Goal: Communication & Community: Share content

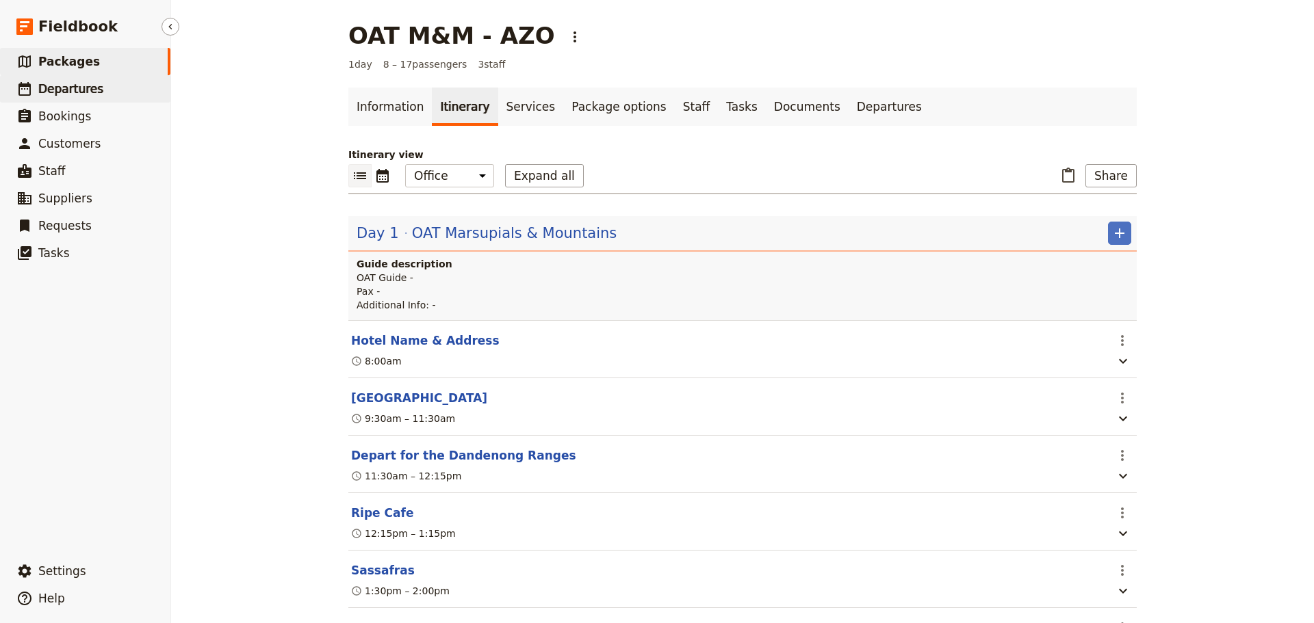
click at [57, 84] on span "Departures" at bounding box center [70, 89] width 65 height 14
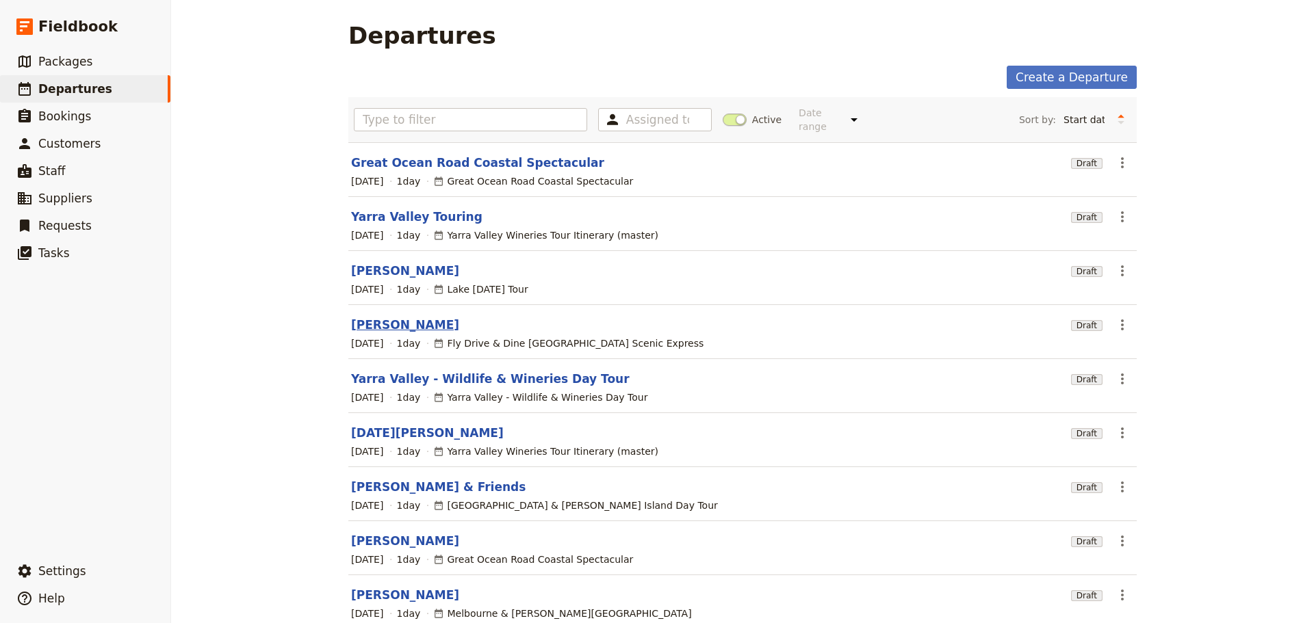
click at [385, 317] on link "[PERSON_NAME]" at bounding box center [405, 325] width 108 height 16
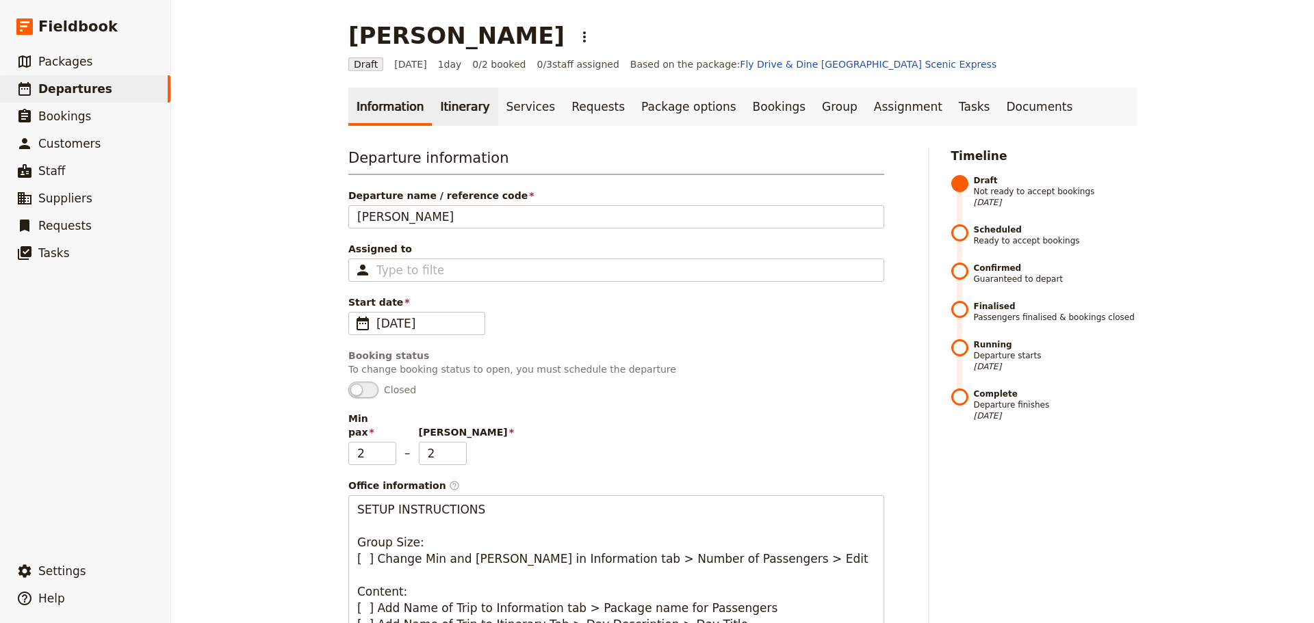
click at [462, 108] on link "Itinerary" at bounding box center [465, 107] width 66 height 38
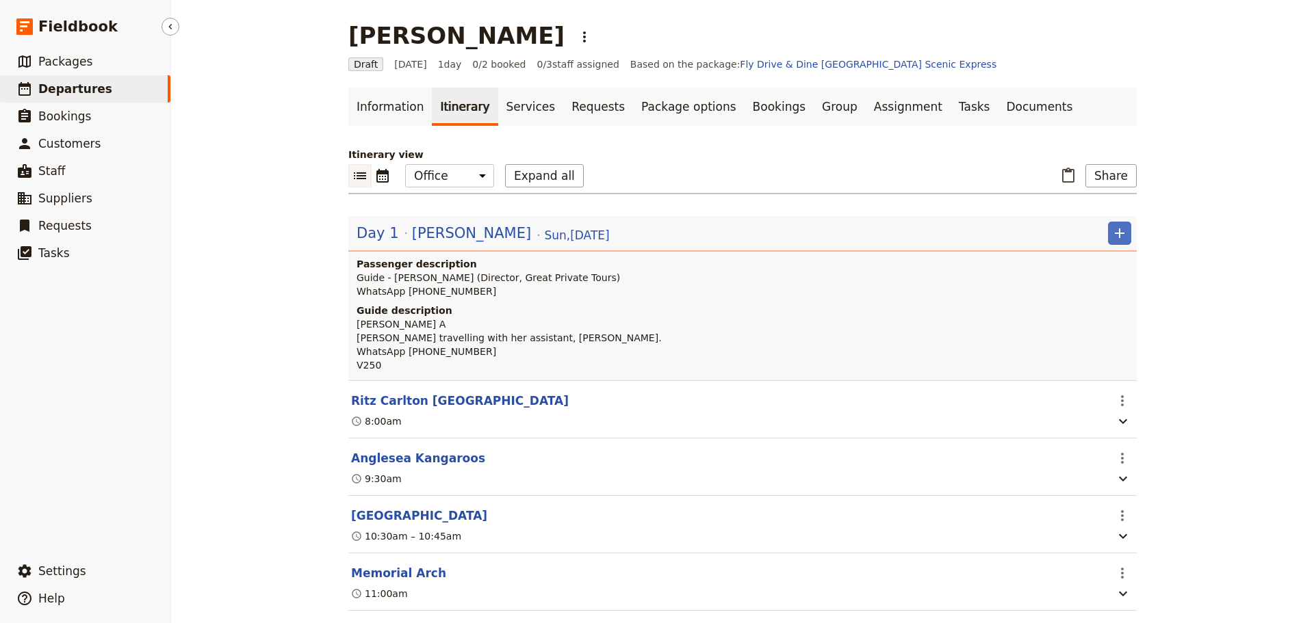
click at [79, 83] on span "Departures" at bounding box center [75, 89] width 74 height 14
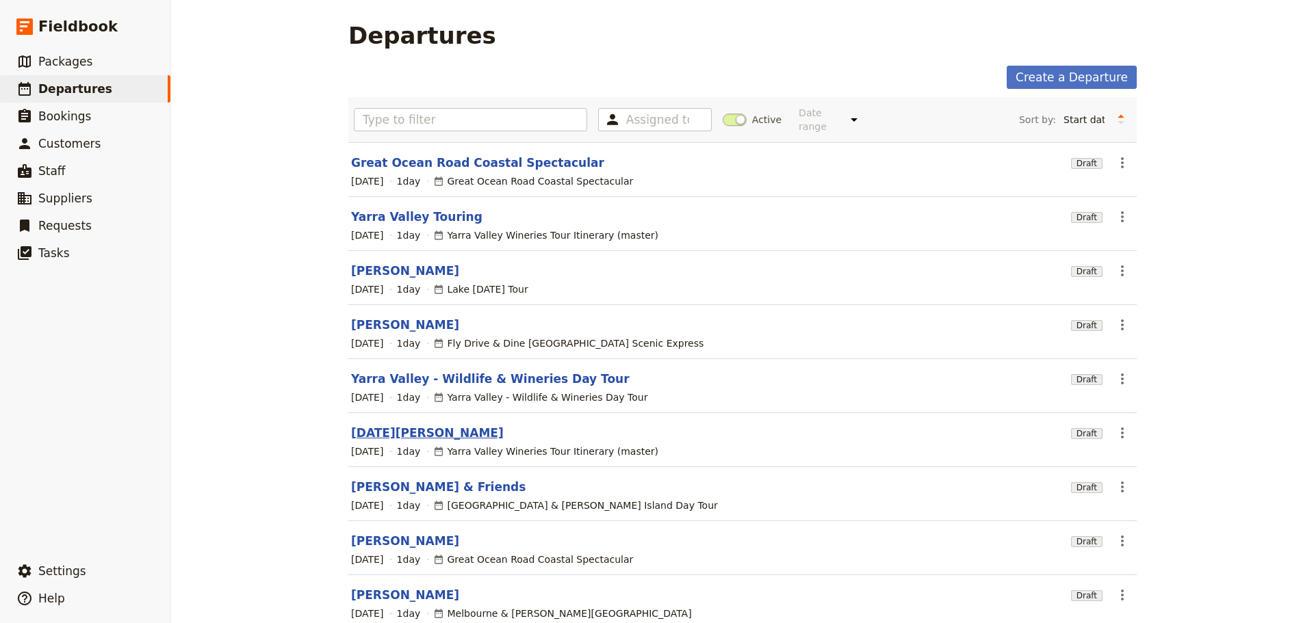
click at [367, 425] on link "[DATE][PERSON_NAME]" at bounding box center [427, 433] width 153 height 16
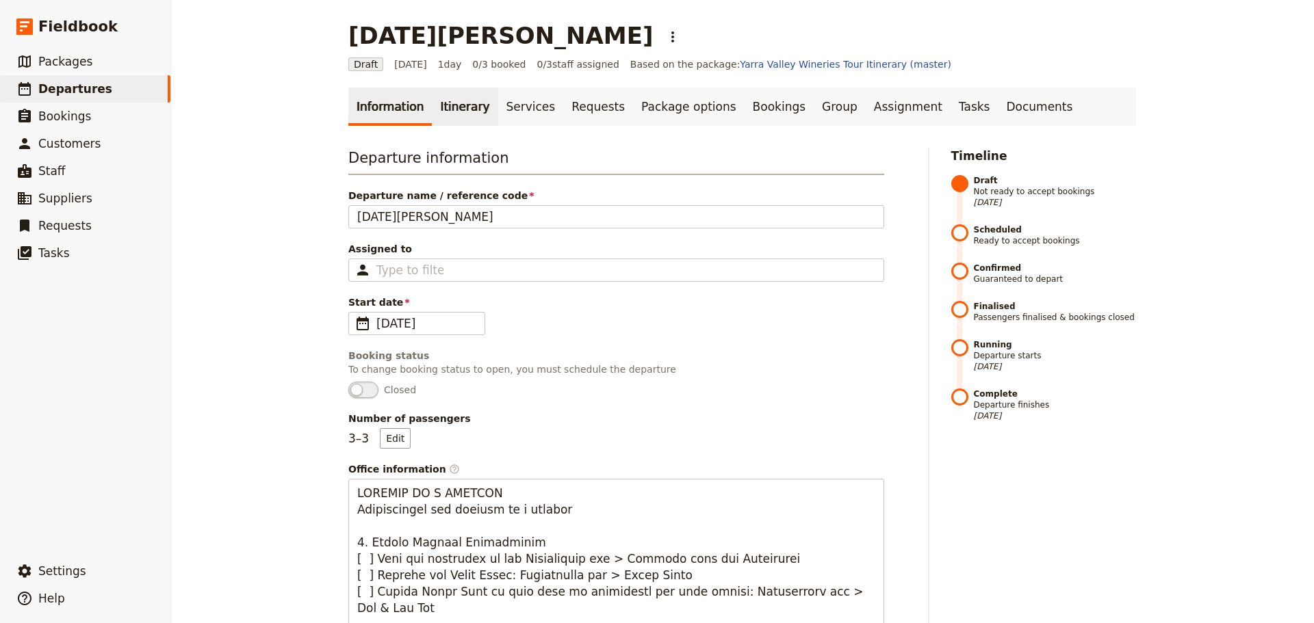
drag, startPoint x: 426, startPoint y: 107, endPoint x: 440, endPoint y: 108, distance: 14.4
click at [432, 107] on link "Itinerary" at bounding box center [465, 107] width 66 height 38
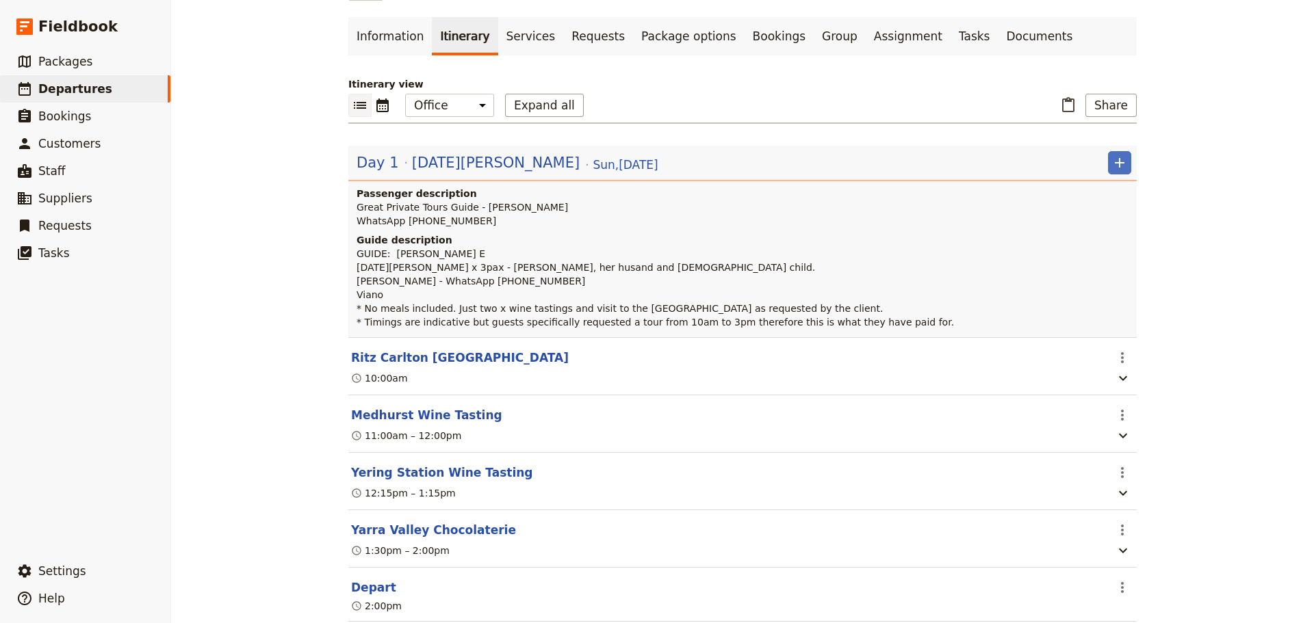
scroll to position [171, 0]
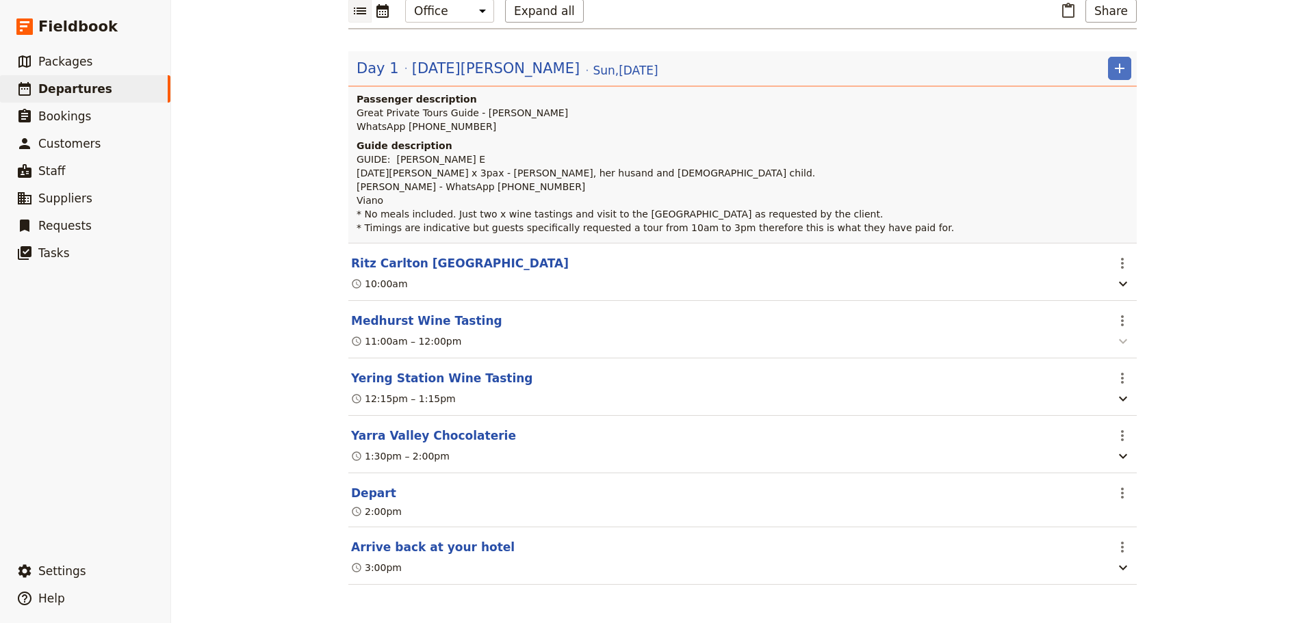
click at [1115, 341] on icon "button" at bounding box center [1123, 341] width 16 height 16
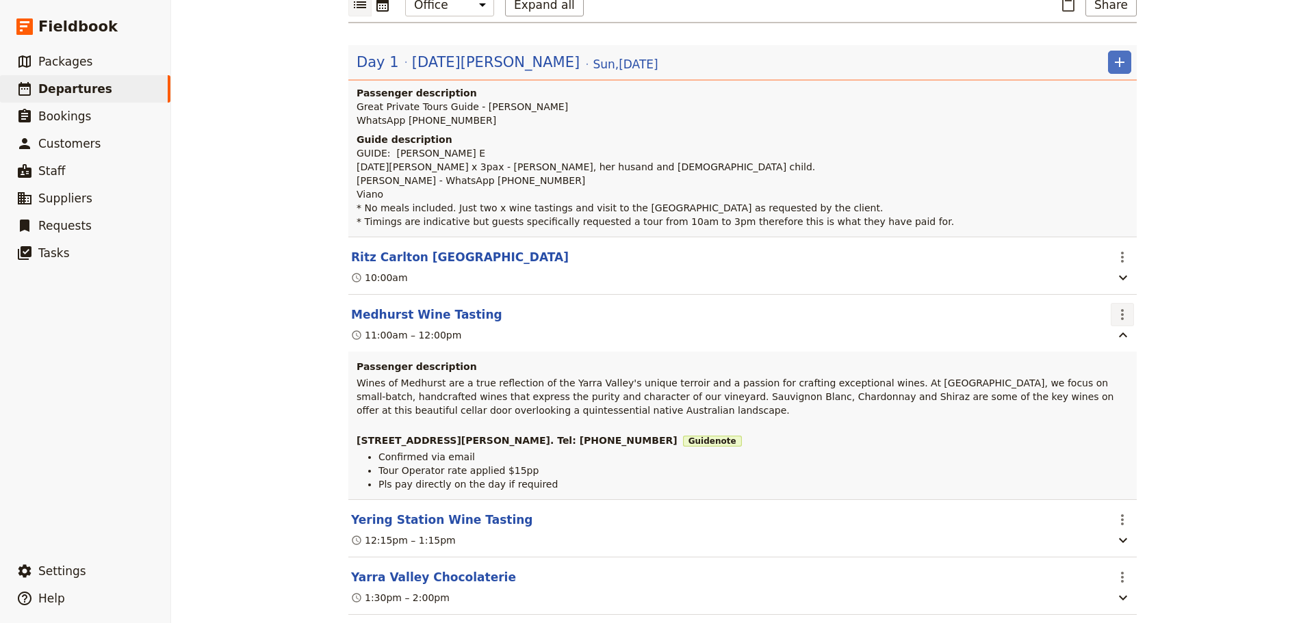
drag, startPoint x: 1119, startPoint y: 309, endPoint x: 1127, endPoint y: 311, distance: 8.5
click at [1119, 309] on icon "Actions" at bounding box center [1122, 315] width 16 height 16
click at [1118, 342] on span "Edit this itinerary item" at bounding box center [1168, 346] width 107 height 14
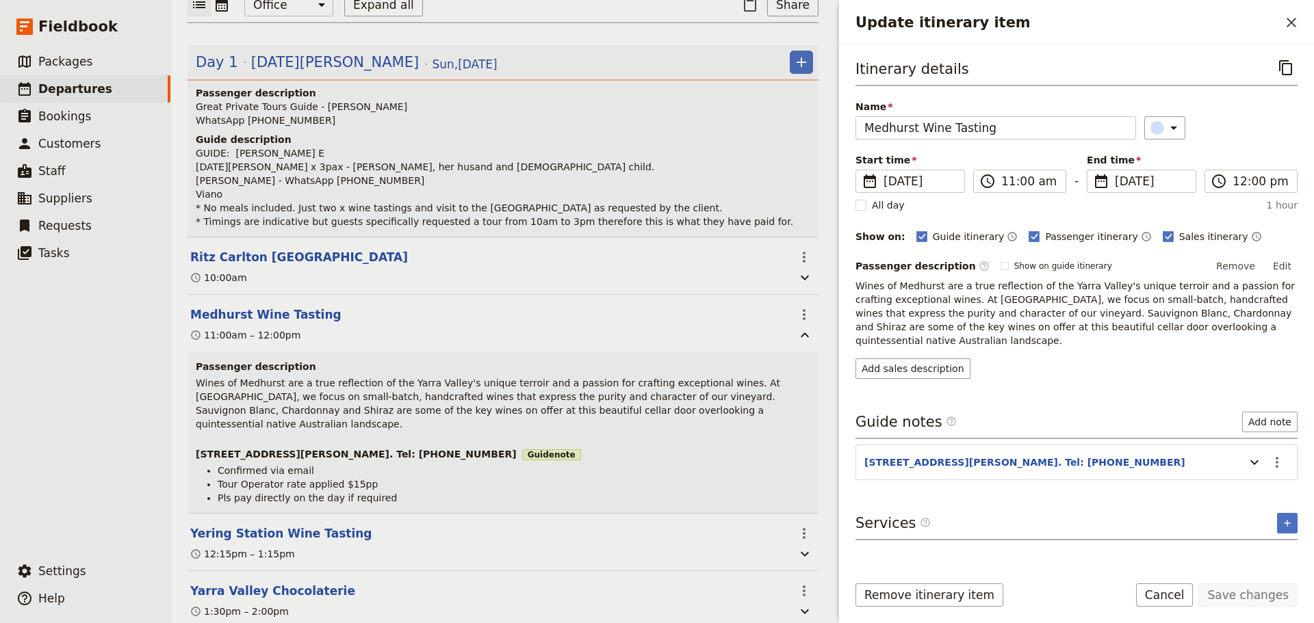
scroll to position [178, 0]
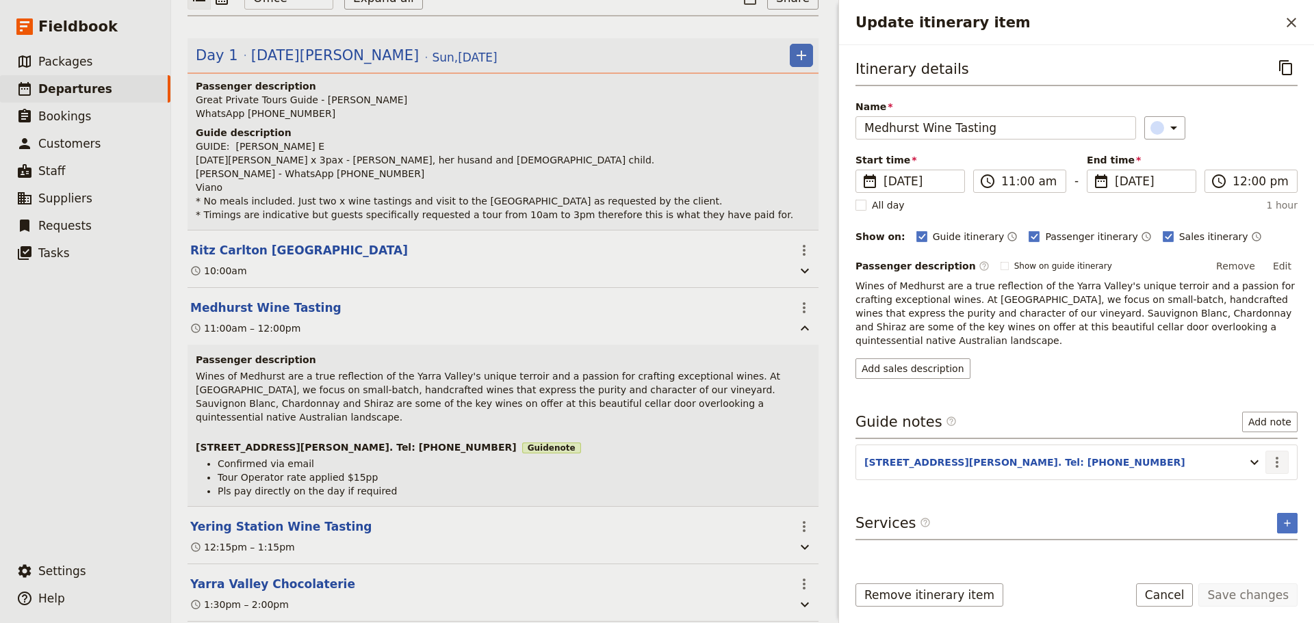
drag, startPoint x: 1264, startPoint y: 456, endPoint x: 1277, endPoint y: 446, distance: 16.6
click at [1275, 448] on section "[STREET_ADDRESS][PERSON_NAME]. Tel: [PHONE_NUMBER] ​" at bounding box center [1076, 463] width 442 height 36
click at [1277, 454] on icon "Actions" at bounding box center [1277, 462] width 16 height 16
click at [1259, 482] on span "Edit note" at bounding box center [1237, 478] width 43 height 14
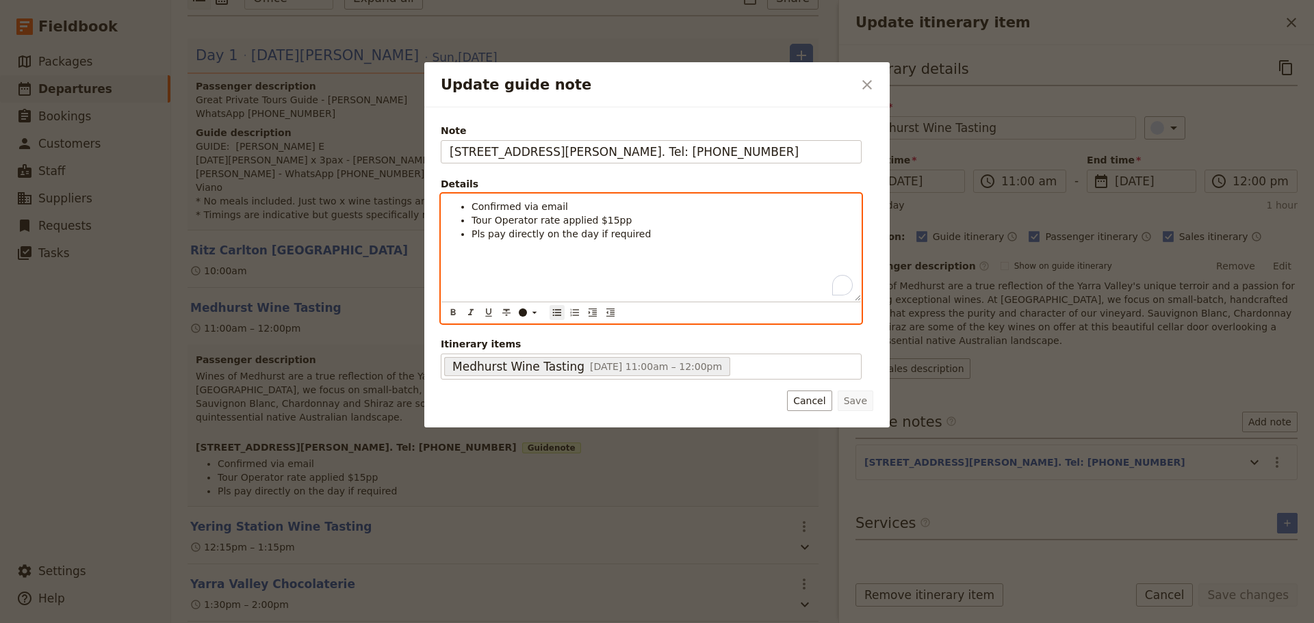
click at [589, 203] on li "Confirmed via email" at bounding box center [661, 207] width 381 height 14
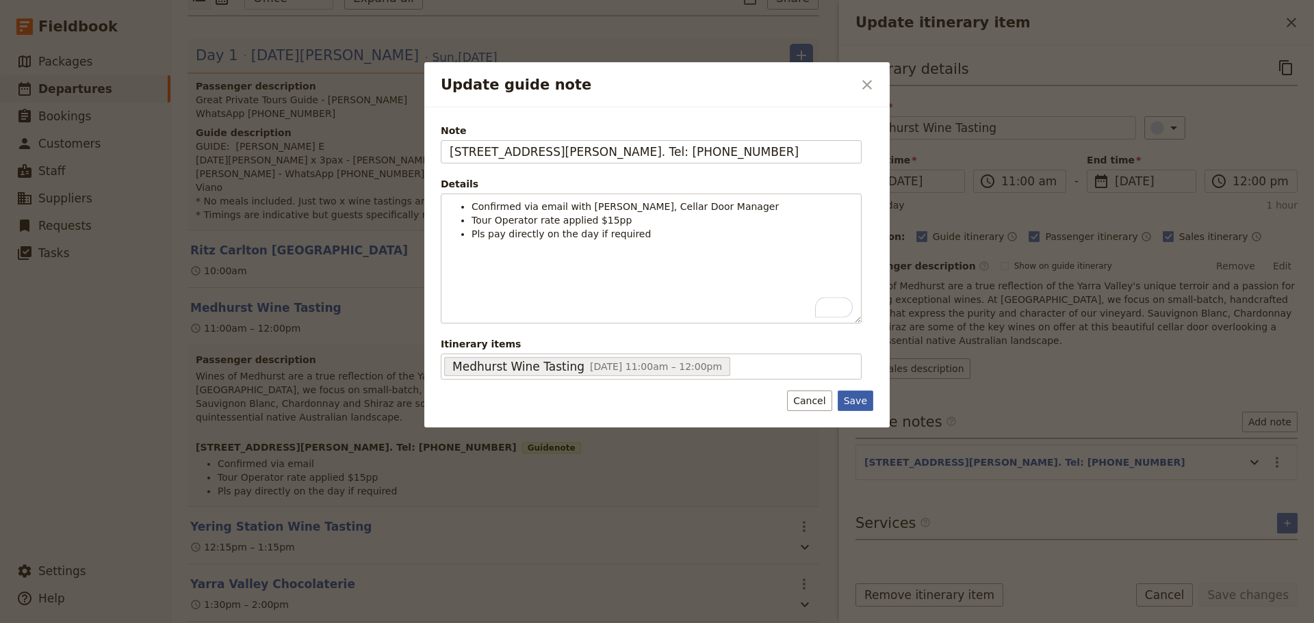
click at [853, 400] on button "Save" at bounding box center [856, 401] width 36 height 21
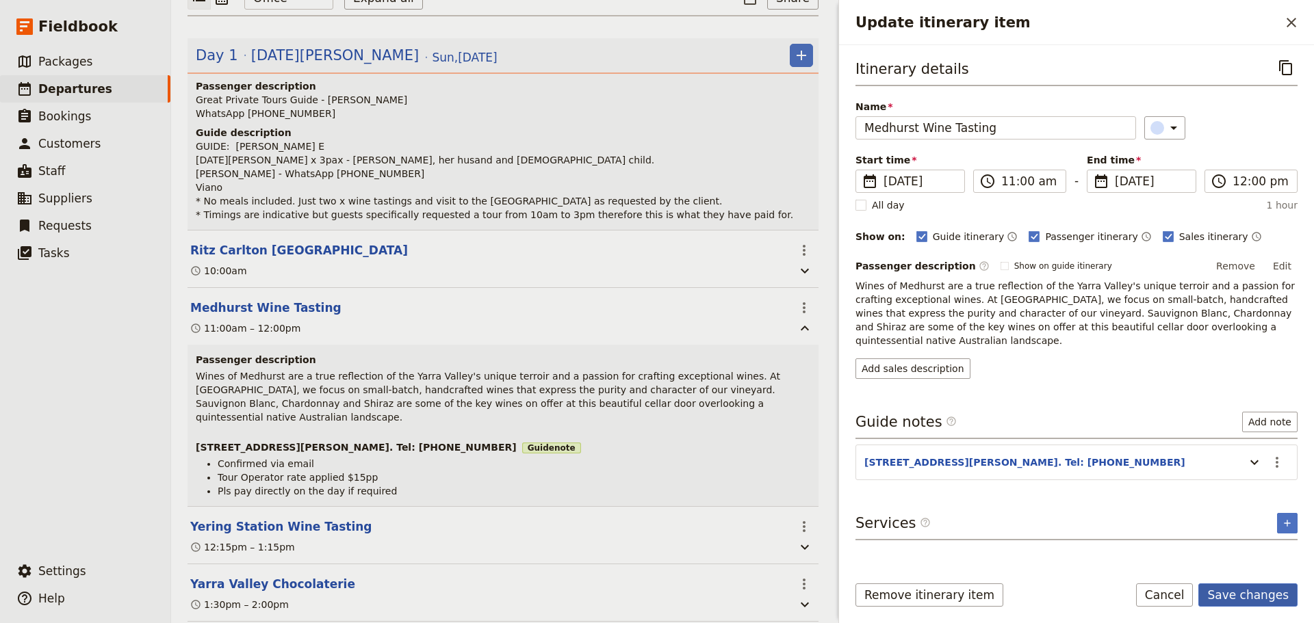
click at [1276, 597] on button "Save changes" at bounding box center [1247, 595] width 99 height 23
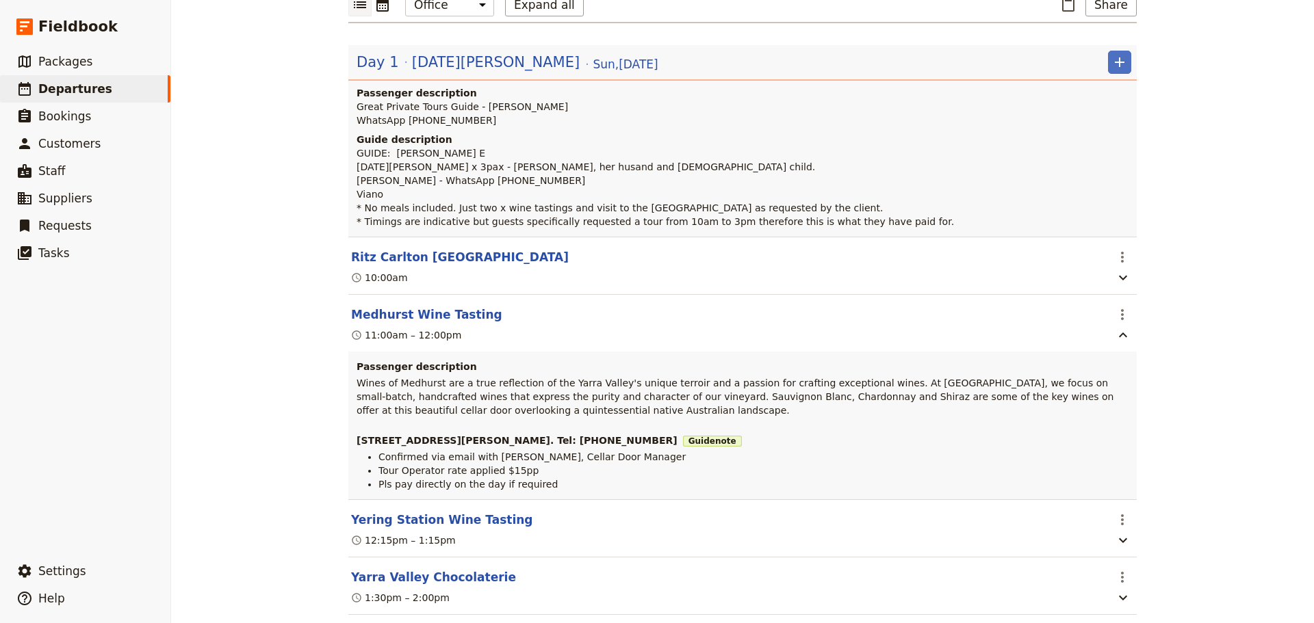
scroll to position [0, 0]
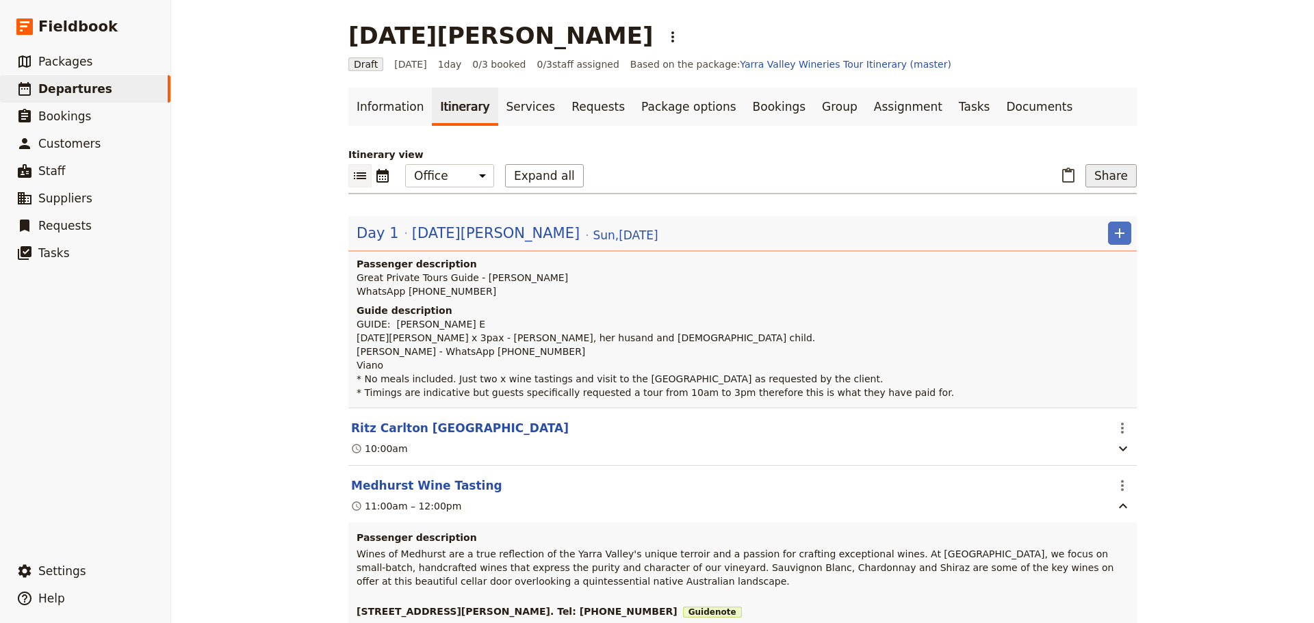
click at [1119, 177] on button "Share" at bounding box center [1110, 175] width 51 height 23
click at [1084, 238] on span "C Guide itinerary" at bounding box center [1060, 244] width 81 height 14
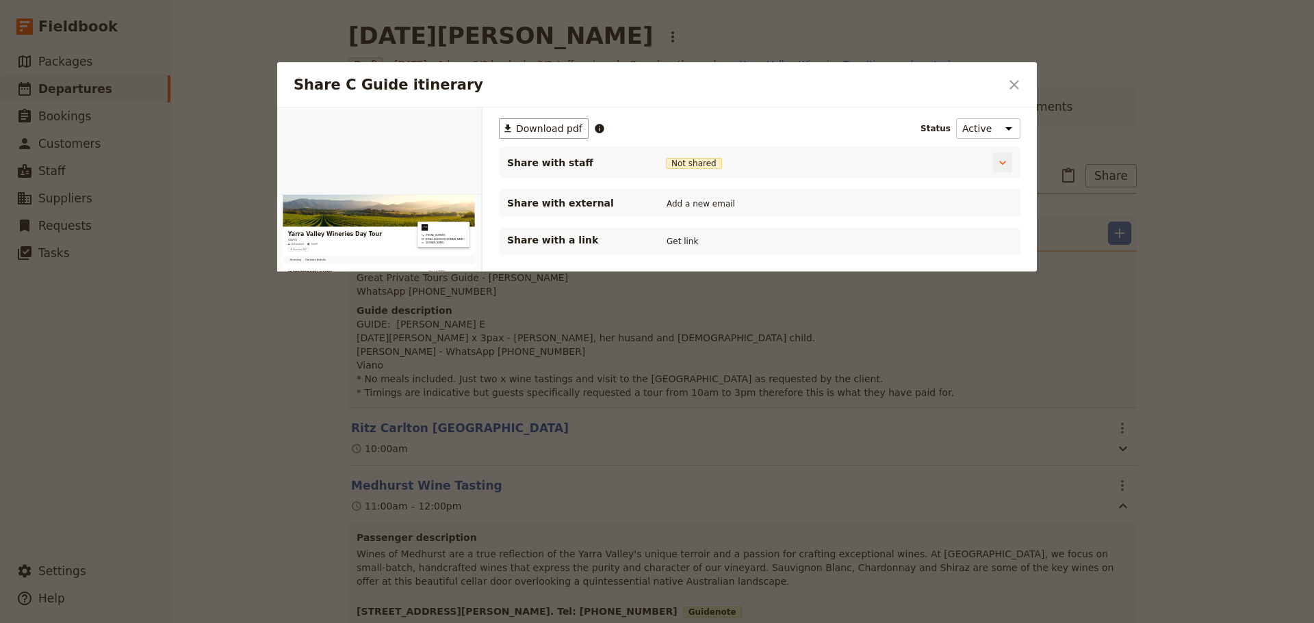
click at [703, 161] on span "Not shared" at bounding box center [694, 163] width 56 height 11
click at [1015, 84] on icon "Close dialog" at bounding box center [1014, 85] width 10 height 10
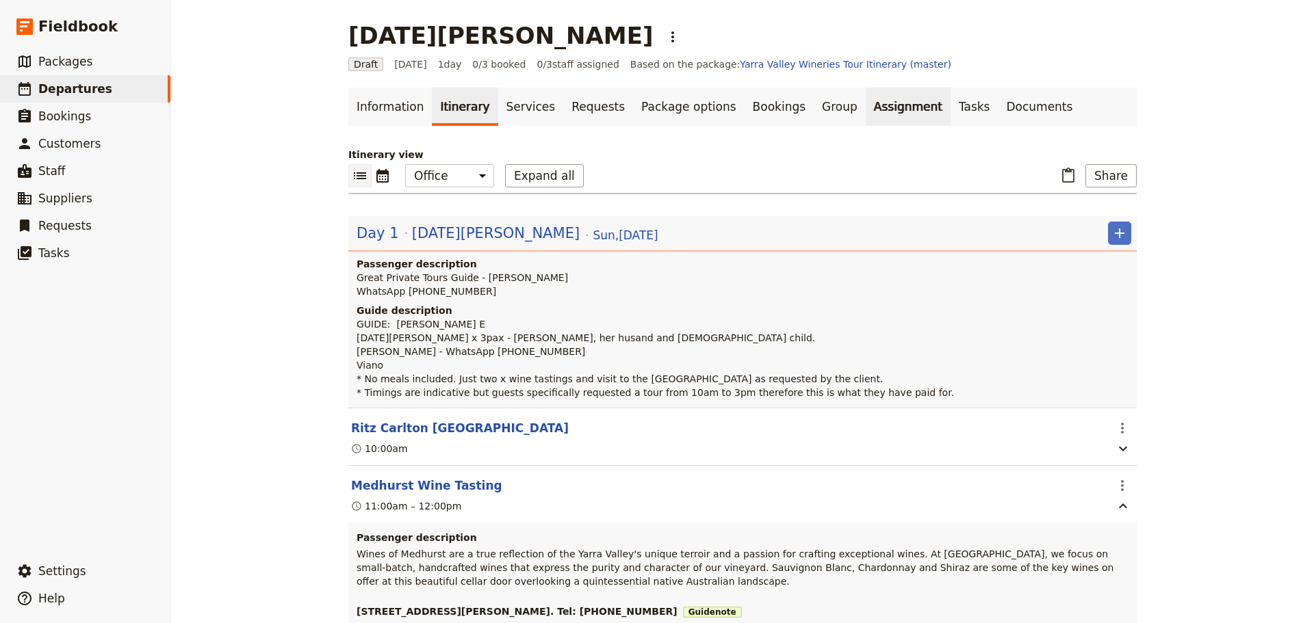
click at [866, 107] on link "Assignment" at bounding box center [908, 107] width 85 height 38
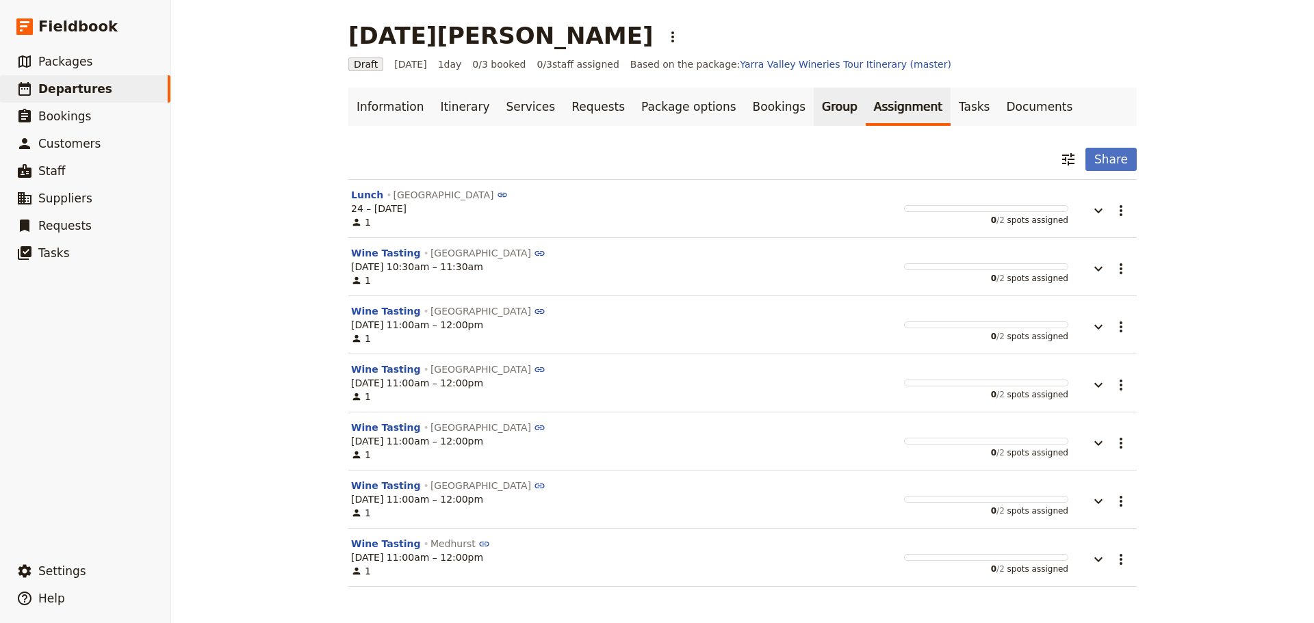
click at [814, 104] on link "Group" at bounding box center [840, 107] width 52 height 38
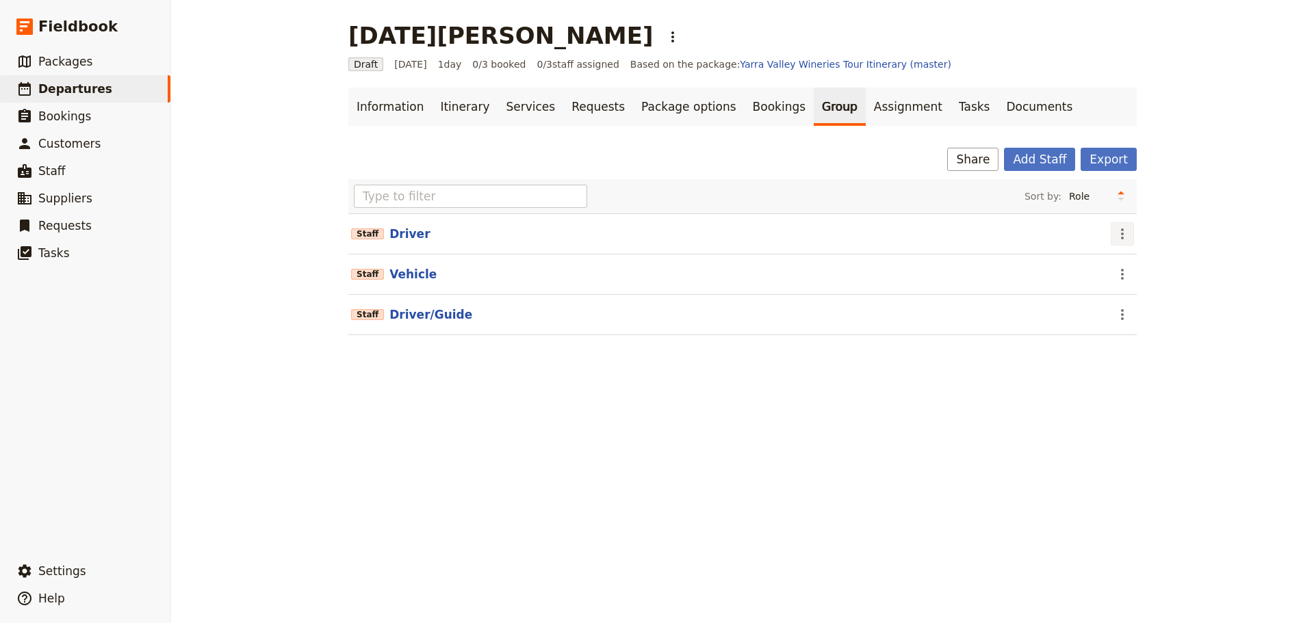
click at [1121, 231] on icon "Actions" at bounding box center [1122, 234] width 16 height 16
click at [1132, 281] on span "Remove staff" at bounding box center [1146, 283] width 63 height 14
click at [1117, 237] on icon "Actions" at bounding box center [1122, 234] width 16 height 16
click at [1150, 283] on span "Remove staff" at bounding box center [1146, 283] width 63 height 14
click at [1121, 237] on icon "Actions" at bounding box center [1122, 234] width 3 height 11
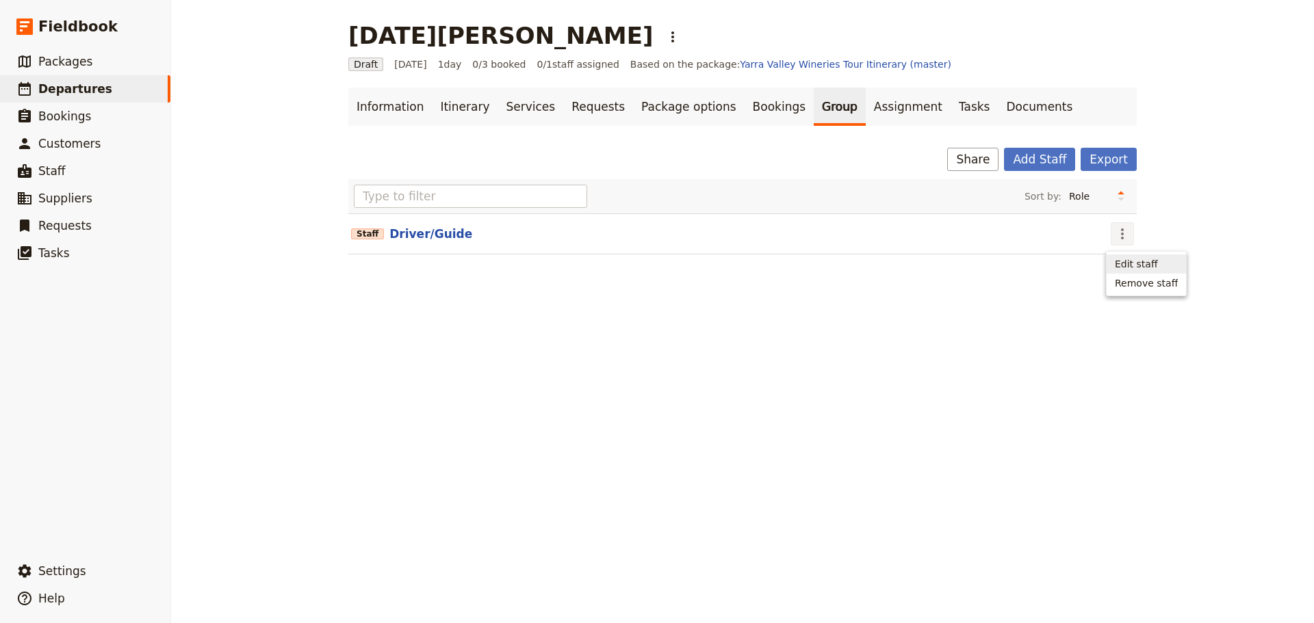
click at [1131, 263] on span "Edit staff" at bounding box center [1136, 264] width 43 height 14
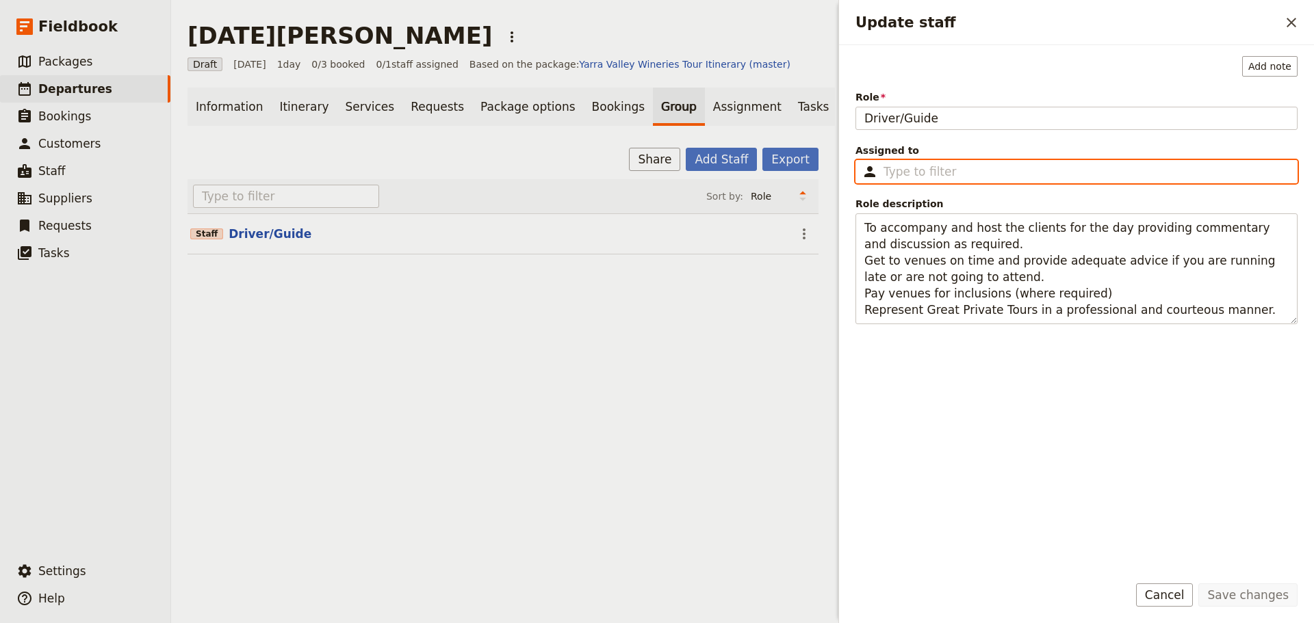
click at [933, 175] on input "Assigned to ​" at bounding box center [1085, 172] width 405 height 16
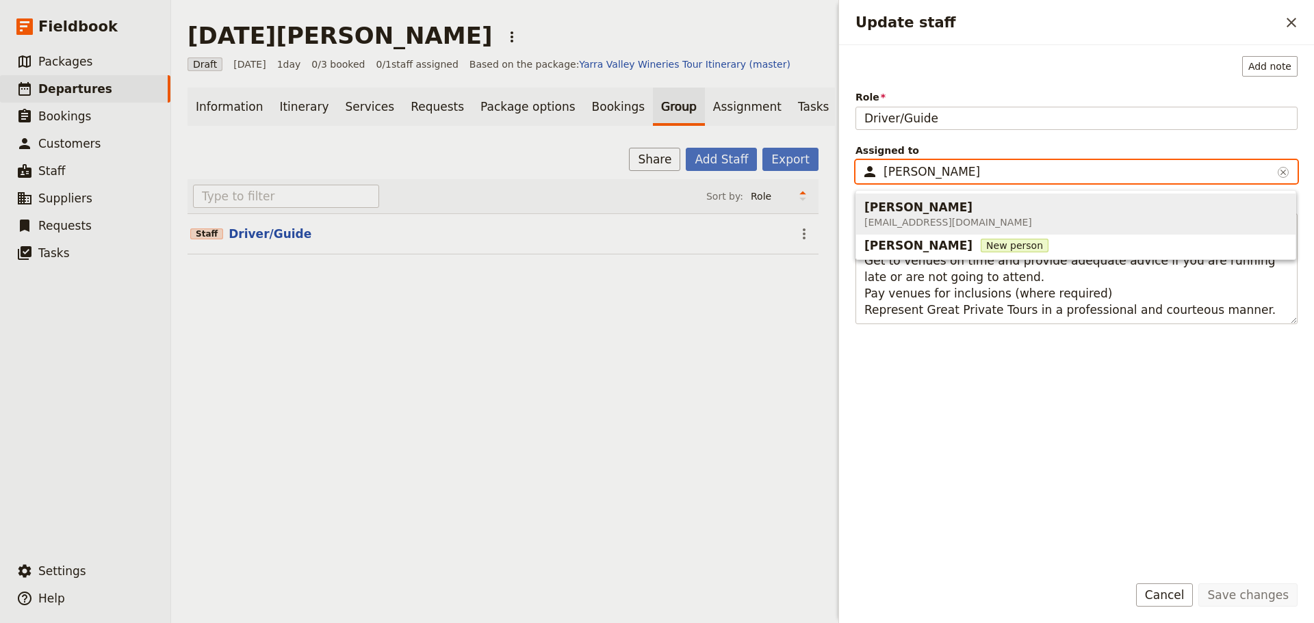
click at [918, 216] on span "[EMAIL_ADDRESS][DOMAIN_NAME]" at bounding box center [948, 223] width 168 height 14
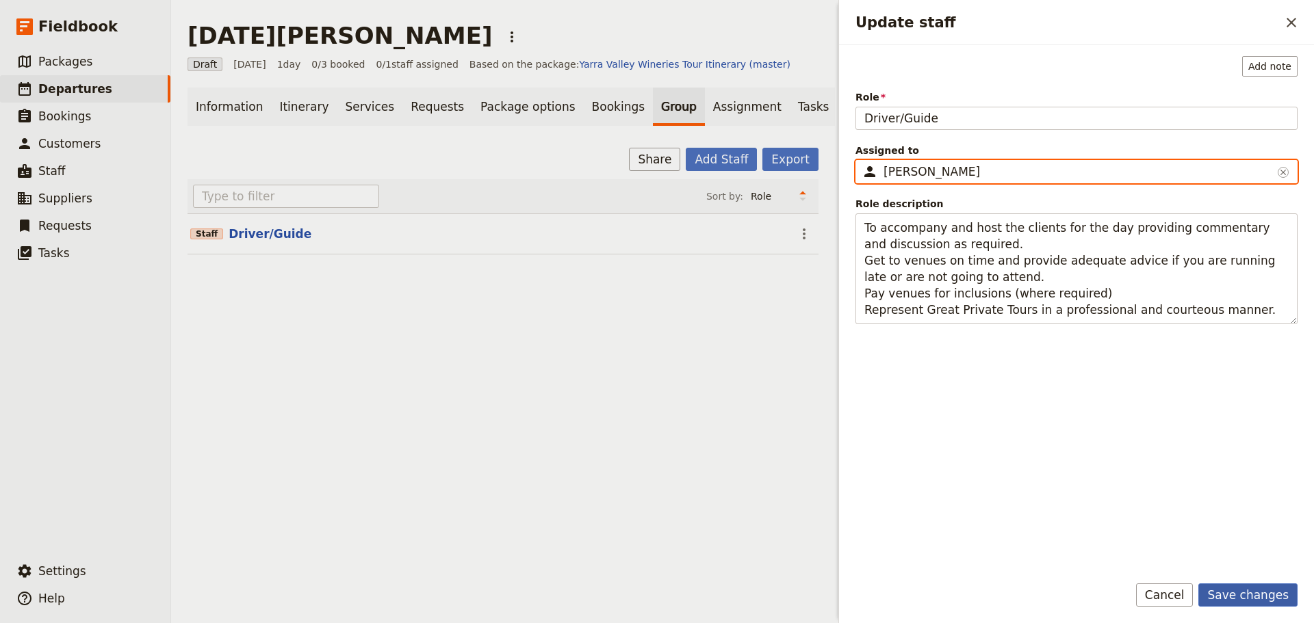
type input "[PERSON_NAME]"
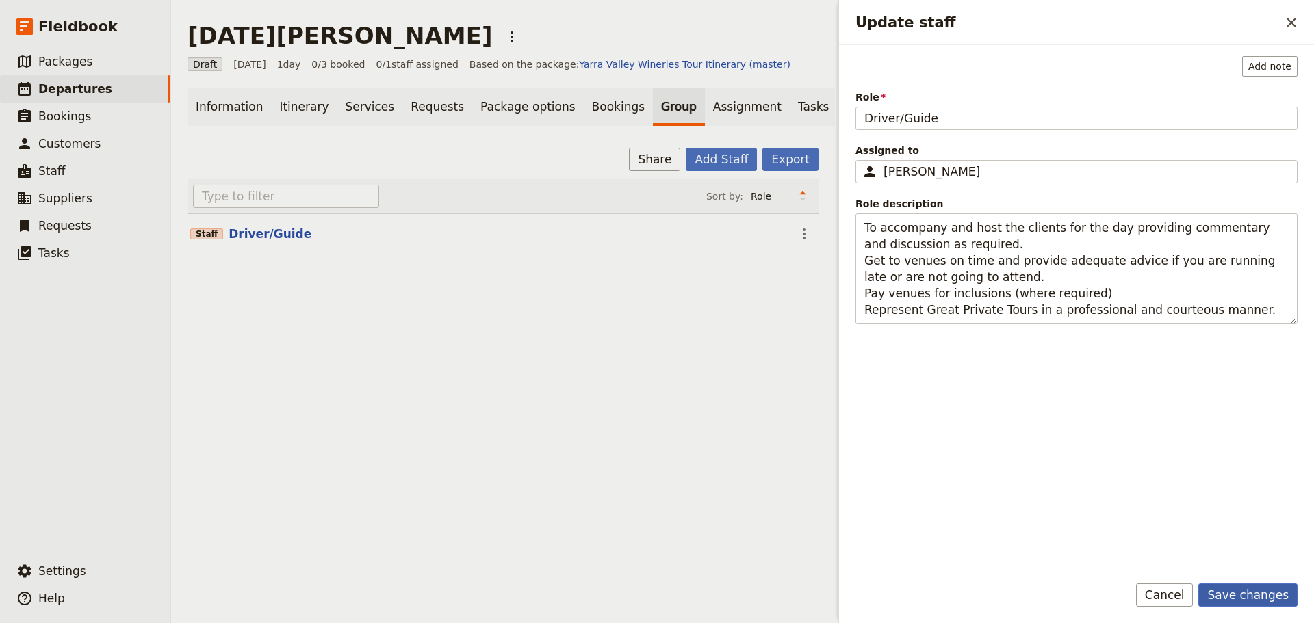
click at [1269, 601] on button "Save changes" at bounding box center [1247, 595] width 99 height 23
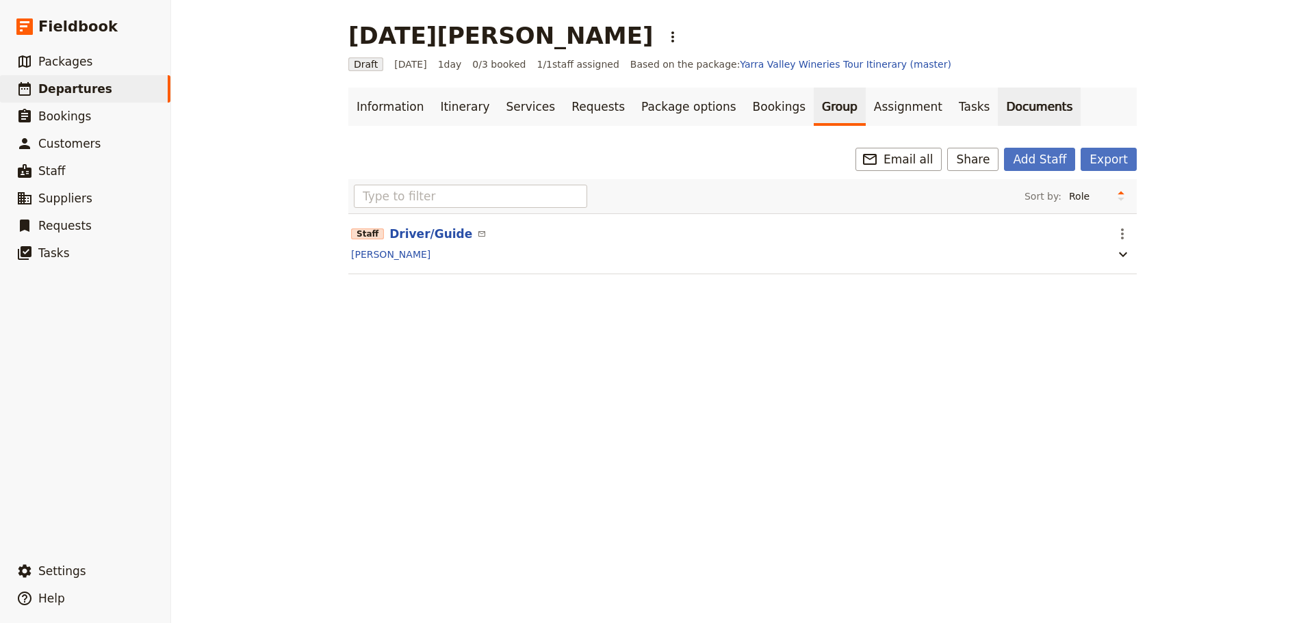
click at [998, 107] on link "Documents" at bounding box center [1039, 107] width 83 height 38
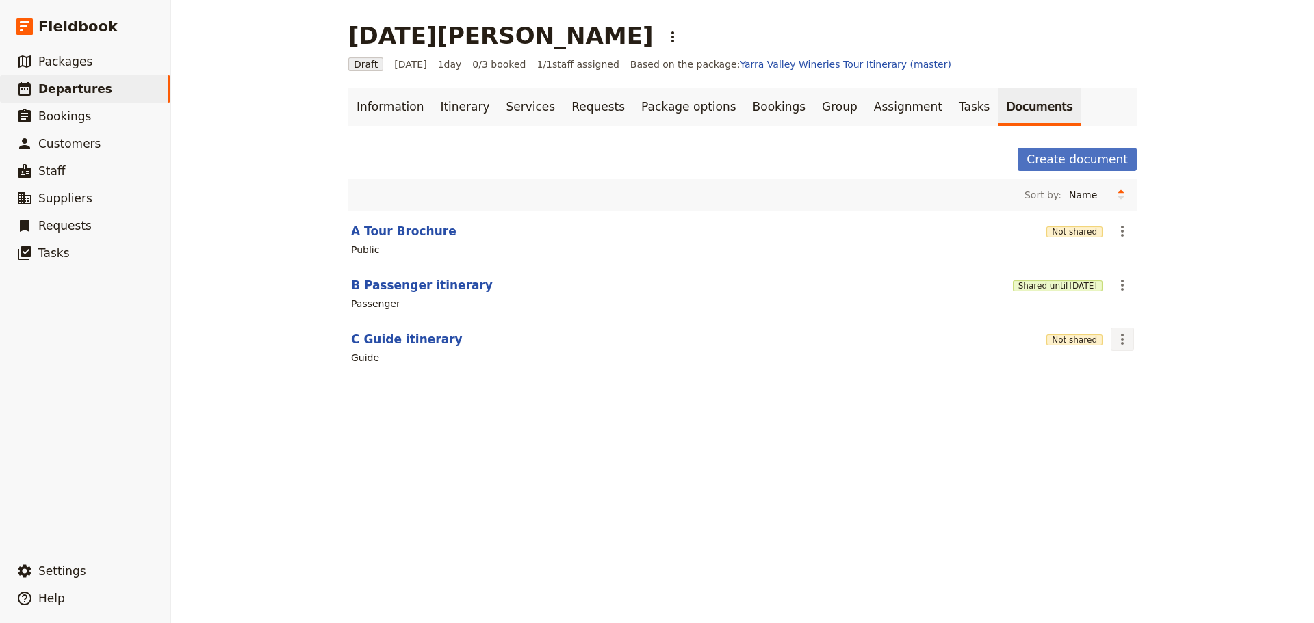
click at [1117, 341] on icon "Actions" at bounding box center [1122, 339] width 16 height 16
click at [1121, 369] on span "Share" at bounding box center [1128, 370] width 27 height 14
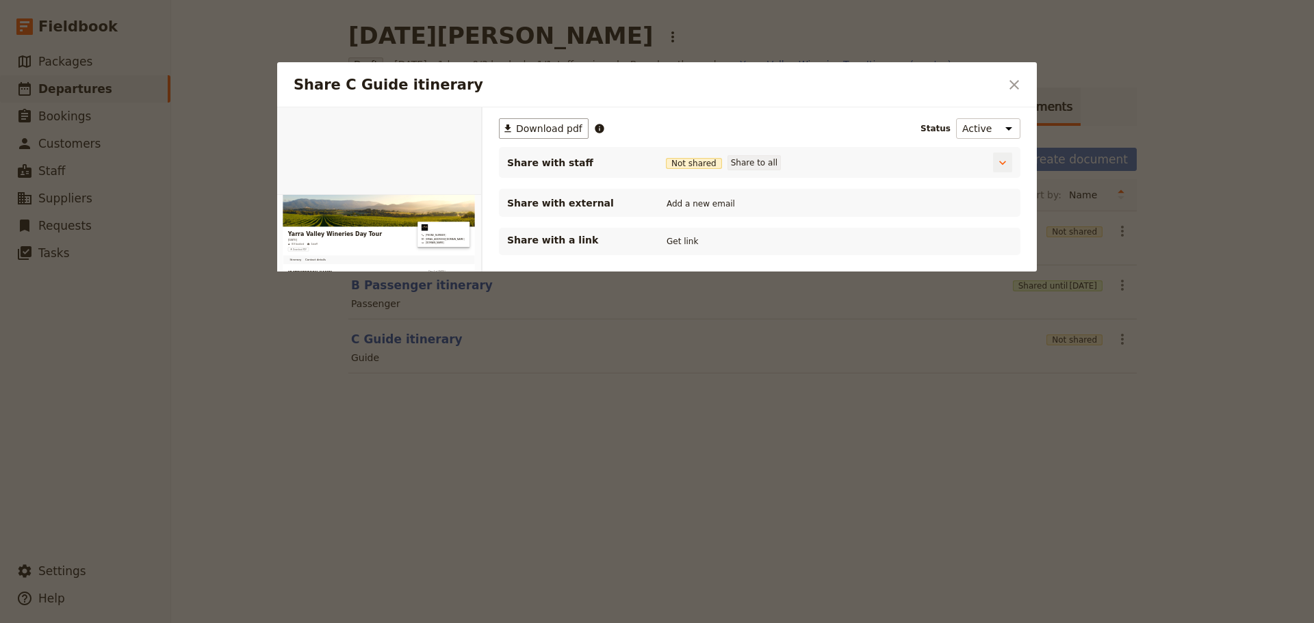
click at [733, 161] on button "Share to all" at bounding box center [753, 162] width 53 height 15
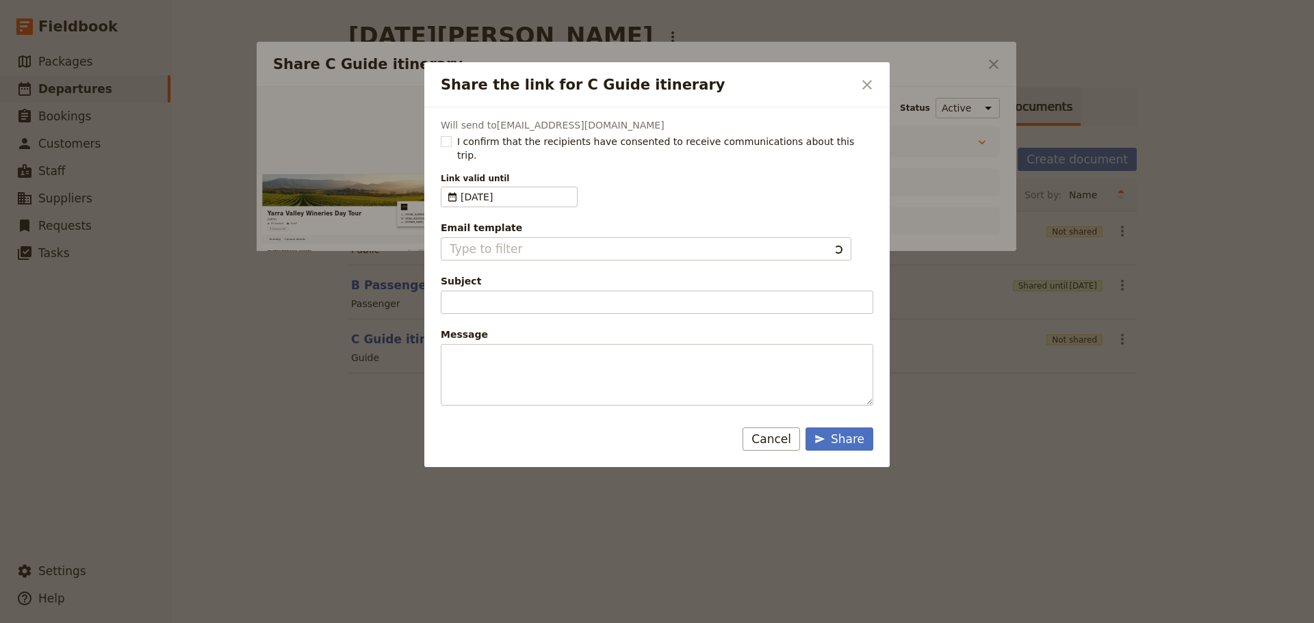
type input "Document shared with you: C Guide itinerary - Yarra Valley Wineries Day Tour"
type textarea "Good Morning / Afternoon, We are looking forward to welcoming you on our XYZ Da…"
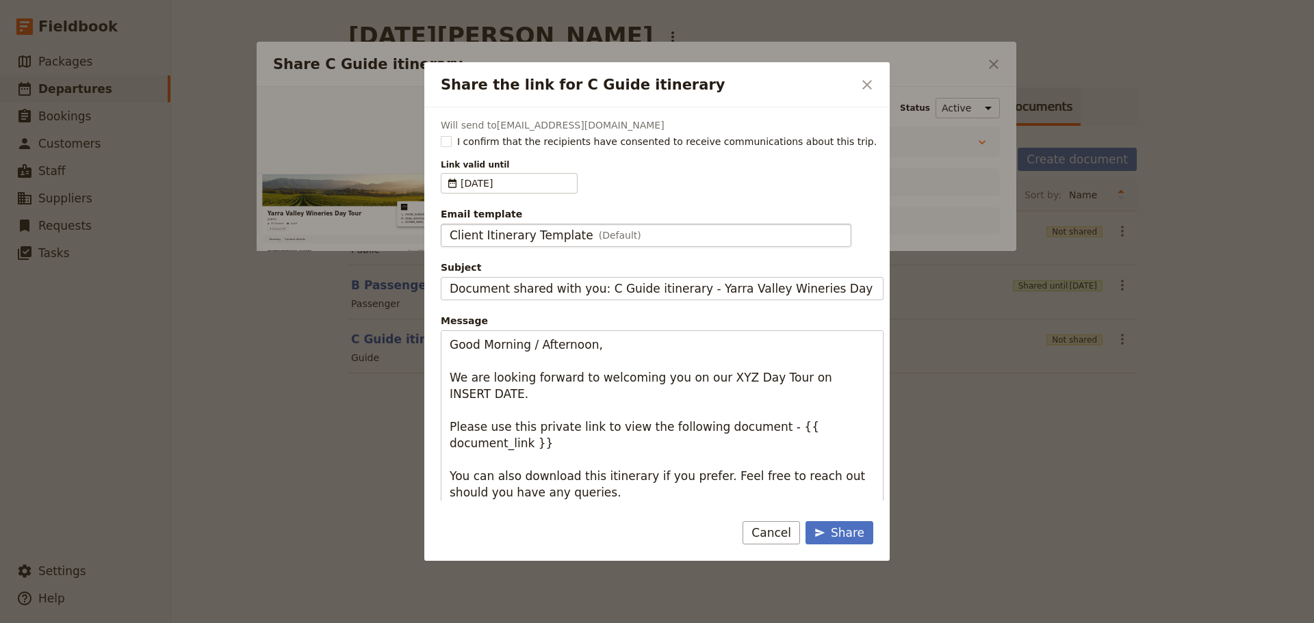
click at [519, 233] on span "Client Itinerary Template" at bounding box center [522, 235] width 144 height 16
click at [450, 224] on input "Client Itinerary Template" at bounding box center [449, 224] width 1 height 1
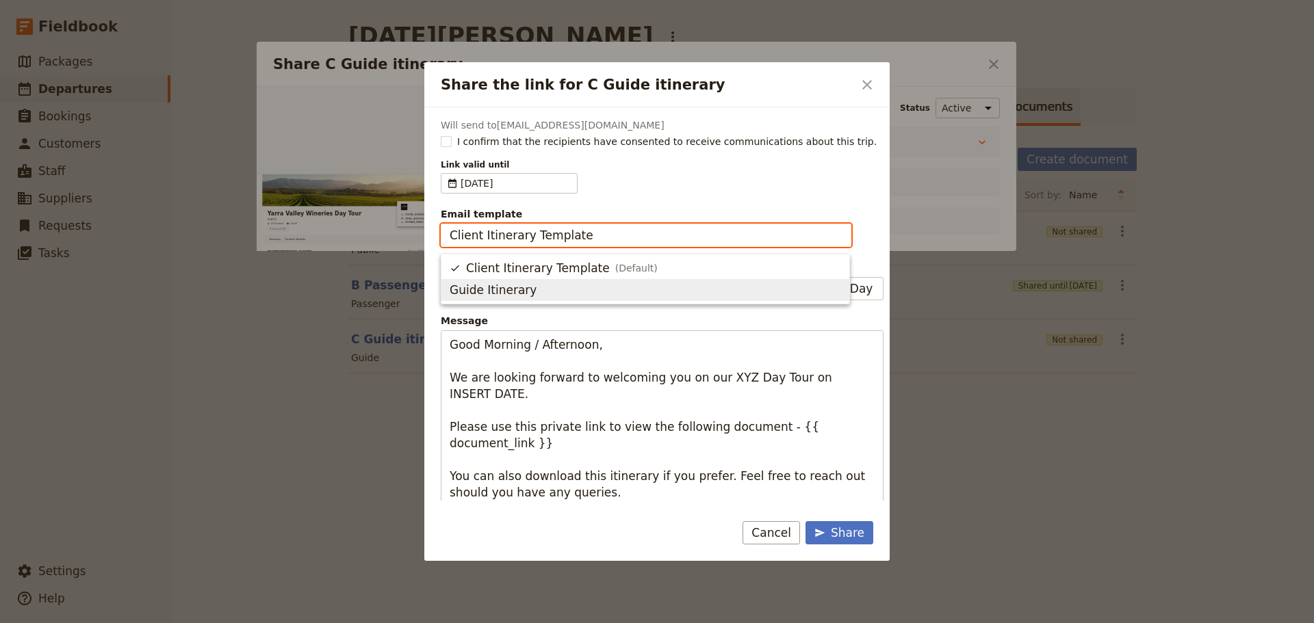
click at [517, 283] on span "Guide Itinerary" at bounding box center [493, 290] width 87 height 16
type input "Guide Itinerary"
type input "TOUR NAME & Date"
type textarea "Hi {{ contact_name }} Please find a link to your upcoming tour of Yarra Valley …"
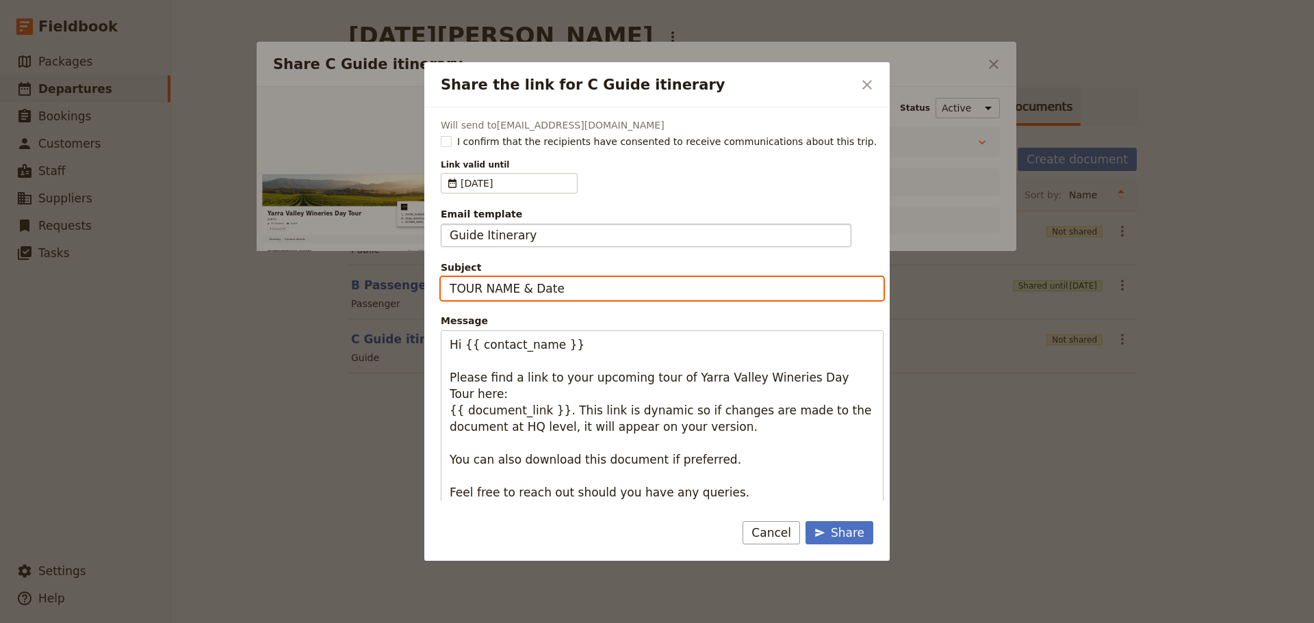
drag, startPoint x: 474, startPoint y: 285, endPoint x: 393, endPoint y: 279, distance: 81.6
click at [393, 623] on div "Share the link for C Guide itinerary ​ Will send to [EMAIL_ADDRESS][DOMAIN_NAME…" at bounding box center [657, 623] width 1314 height 0
type input "Yarra Valley bespoke - [DATE]"
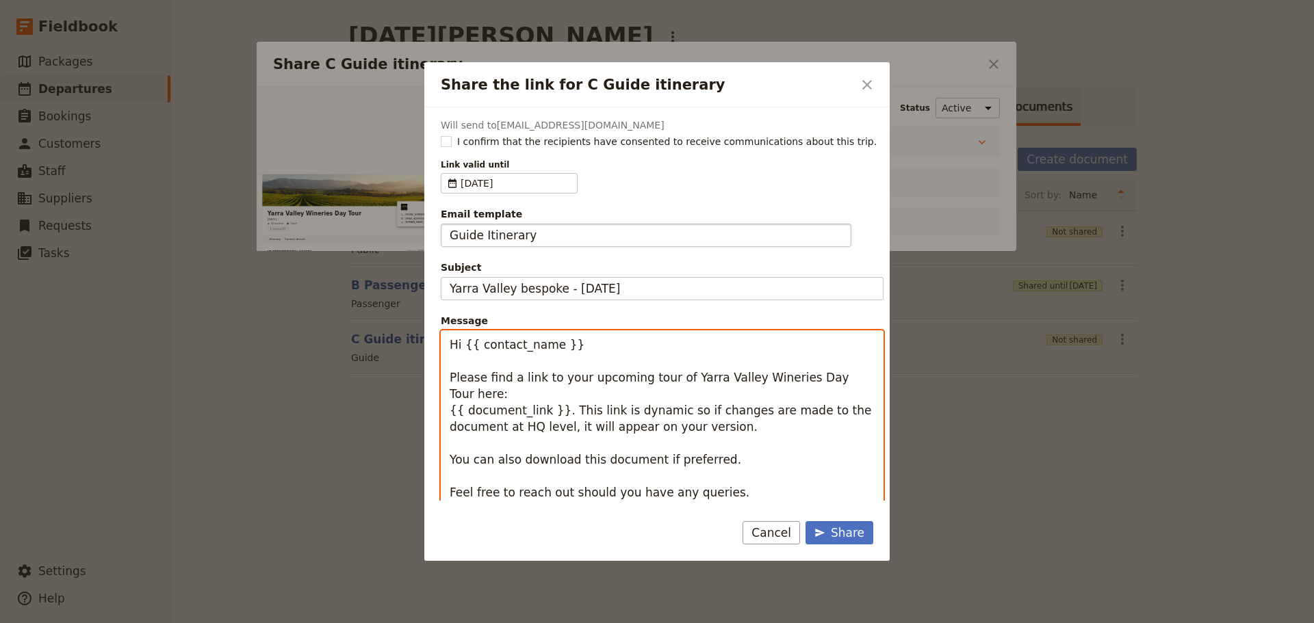
drag, startPoint x: 554, startPoint y: 343, endPoint x: 469, endPoint y: 344, distance: 84.2
click at [465, 343] on textarea "Hi {{ contact_name }} Please find a link to your upcoming tour of Yarra Valley …" at bounding box center [662, 434] width 443 height 209
type textarea "Hi [PERSON_NAME] Please find a link to your upcoming tour of Yarra Valley Winer…"
click at [447, 138] on rect "Share the link for C Guide itinerary" at bounding box center [446, 141] width 10 height 10
click at [441, 135] on input "I confirm that the recipients have consented to receive communications about th…" at bounding box center [440, 134] width 1 height 1
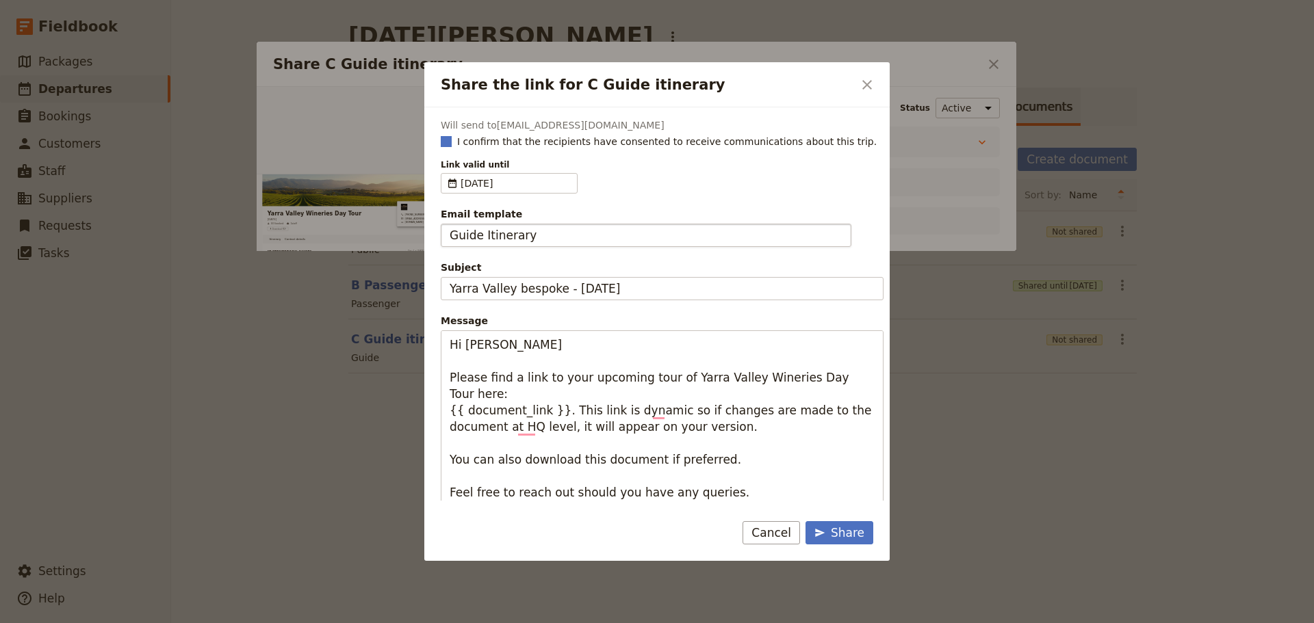
checkbox input "true"
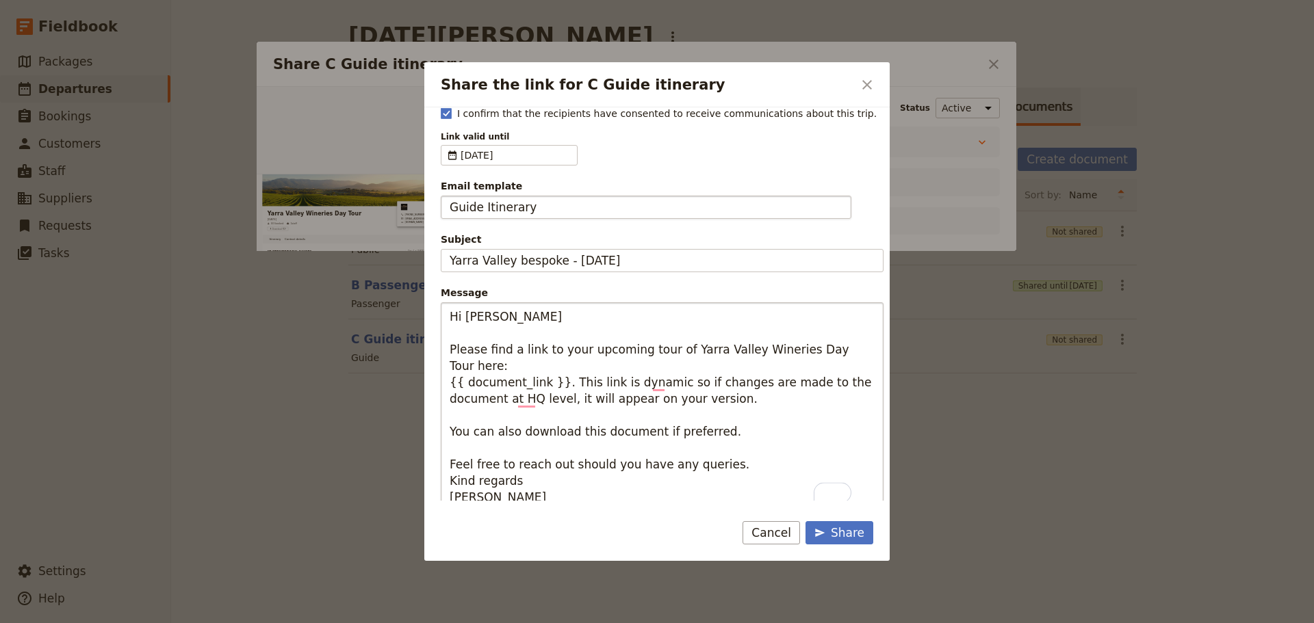
scroll to position [40, 0]
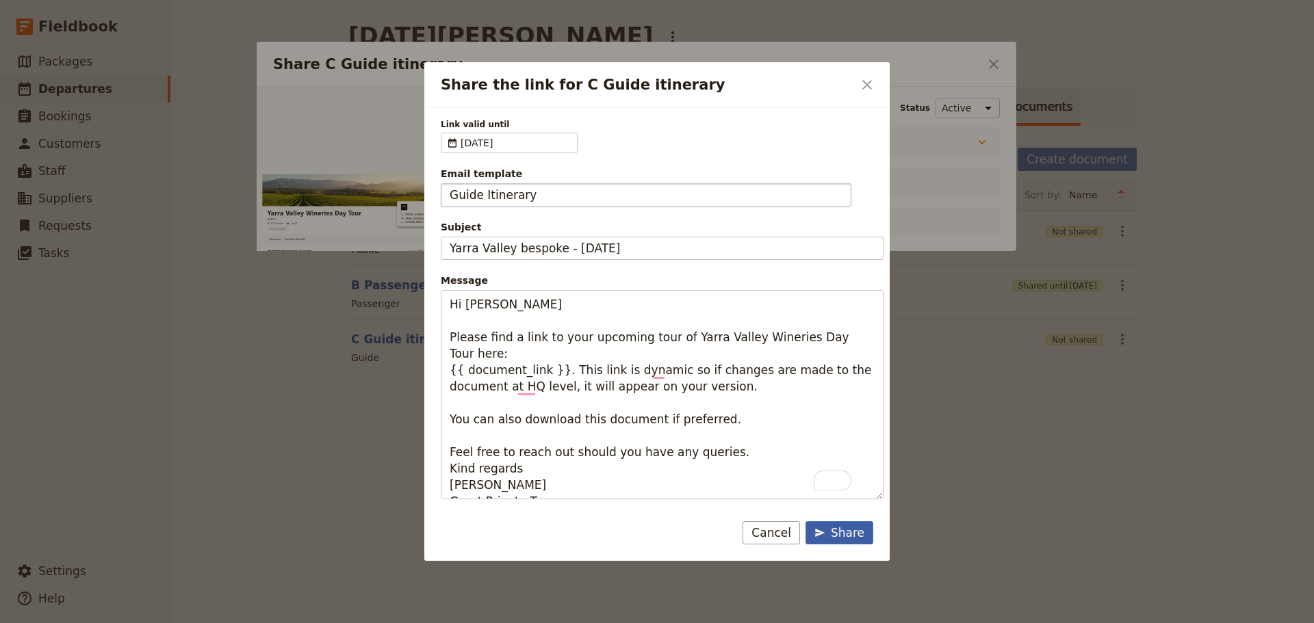
click at [853, 540] on div "Share" at bounding box center [839, 533] width 50 height 16
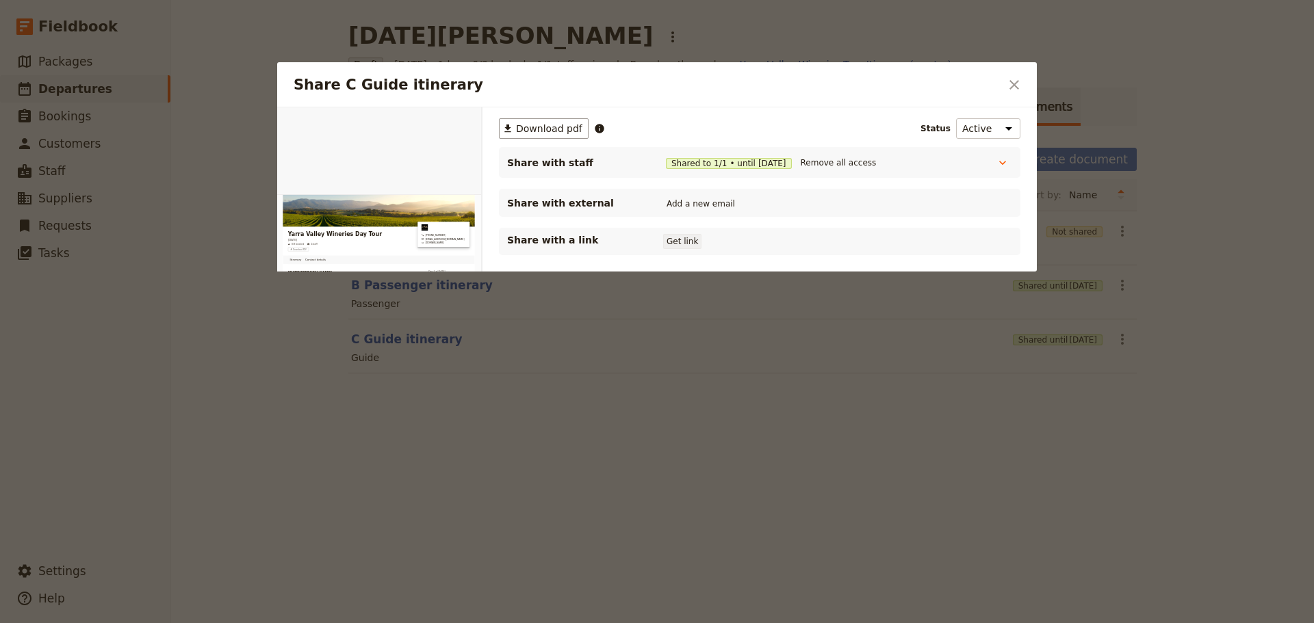
click at [677, 246] on button "Get link" at bounding box center [682, 241] width 38 height 15
click at [792, 237] on button "Get link" at bounding box center [785, 241] width 38 height 15
click at [1013, 85] on icon "Close dialog" at bounding box center [1014, 85] width 10 height 10
